Goal: Information Seeking & Learning: Learn about a topic

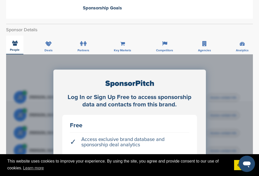
click at [14, 36] on div "People" at bounding box center [14, 45] width 17 height 19
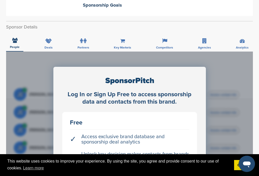
scroll to position [127, 0]
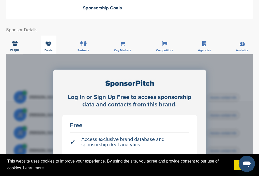
click at [45, 37] on div "Deals" at bounding box center [49, 45] width 16 height 19
click at [14, 48] on span "People" at bounding box center [15, 49] width 10 height 3
click at [52, 37] on div "Deals" at bounding box center [49, 45] width 16 height 19
click at [14, 48] on span "People" at bounding box center [15, 49] width 10 height 3
click at [80, 39] on label at bounding box center [83, 44] width 6 height 10
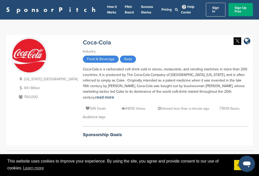
scroll to position [0, 0]
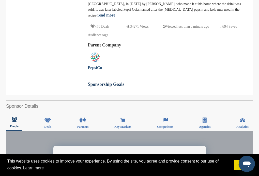
scroll to position [102, 0]
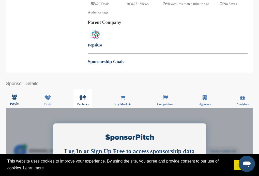
click at [80, 95] on icon at bounding box center [81, 97] width 3 height 5
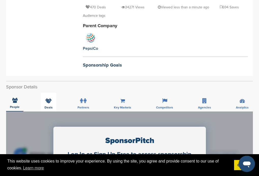
click at [49, 95] on div "Deals" at bounding box center [49, 102] width 16 height 19
click at [14, 105] on span "People" at bounding box center [15, 106] width 10 height 3
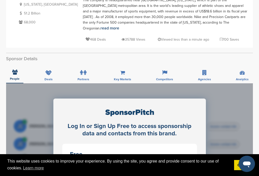
scroll to position [76, 0]
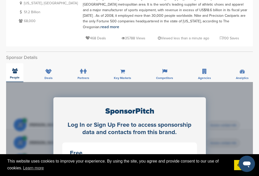
click at [14, 76] on span "People" at bounding box center [15, 77] width 10 height 3
click at [88, 67] on div "Partners" at bounding box center [83, 72] width 19 height 19
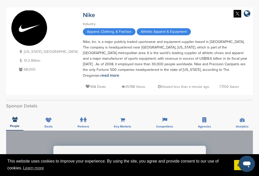
scroll to position [25, 0]
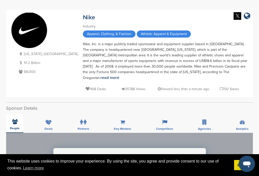
click at [14, 127] on span "People" at bounding box center [15, 128] width 10 height 3
